Goal: Task Accomplishment & Management: Manage account settings

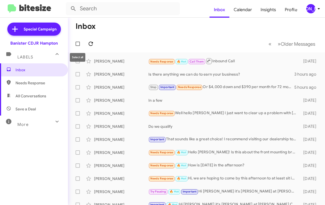
click at [88, 43] on icon at bounding box center [91, 44] width 7 height 7
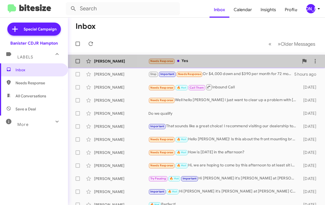
click at [228, 59] on div "Needs Response Yes" at bounding box center [224, 61] width 151 height 6
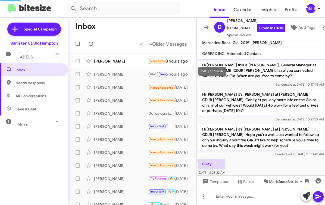
scroll to position [193, 0]
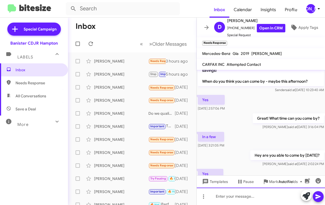
click at [232, 198] on div at bounding box center [261, 196] width 128 height 17
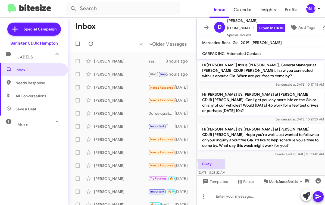
click at [313, 10] on div "[PERSON_NAME]" at bounding box center [311, 8] width 9 height 9
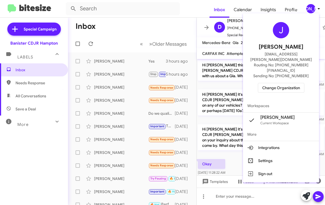
click at [278, 83] on span "Change Organization" at bounding box center [282, 87] width 38 height 9
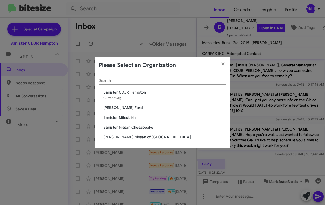
click at [131, 116] on span "Banister Mitsubishi" at bounding box center [164, 117] width 123 height 5
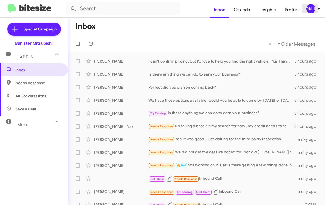
click at [310, 12] on div "[PERSON_NAME]" at bounding box center [311, 8] width 9 height 9
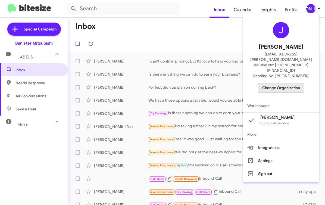
click at [269, 83] on span "Change Organization" at bounding box center [282, 87] width 38 height 9
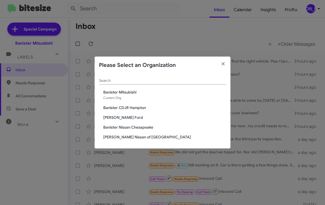
click at [145, 106] on span "Banister CDJR Hampton" at bounding box center [164, 107] width 123 height 5
